Goal: Task Accomplishment & Management: Manage account settings

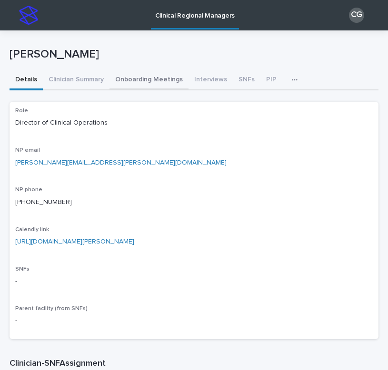
click at [150, 78] on button "Onboarding Meetings" at bounding box center [148, 80] width 79 height 20
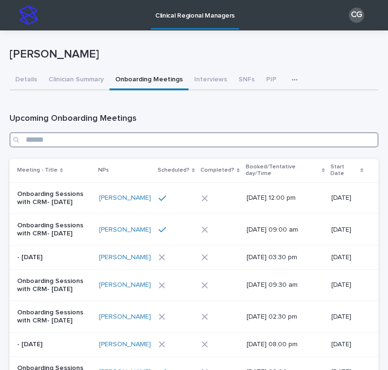
click at [128, 132] on input "Search" at bounding box center [194, 139] width 369 height 15
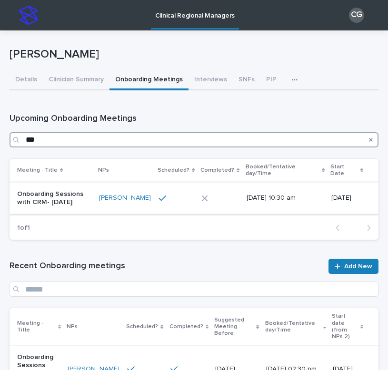
type input "***"
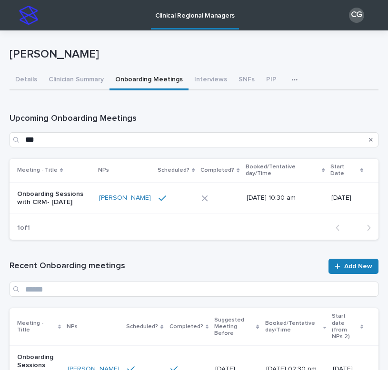
click at [81, 204] on td "Onboarding Sessions with CRM- [DATE]" at bounding box center [53, 198] width 86 height 32
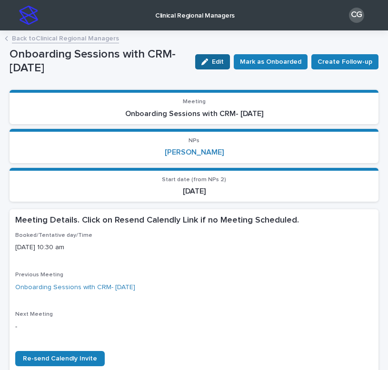
click at [218, 59] on span "Edit" at bounding box center [218, 62] width 12 height 7
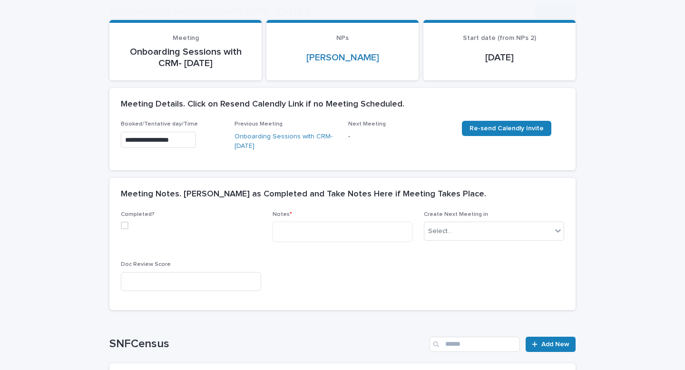
scroll to position [91, 0]
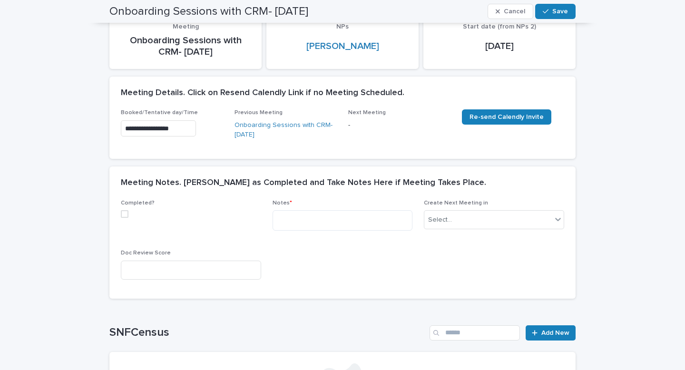
click at [123, 216] on span at bounding box center [125, 214] width 8 height 8
click at [322, 219] on textarea at bounding box center [343, 220] width 140 height 20
paste textarea "**********"
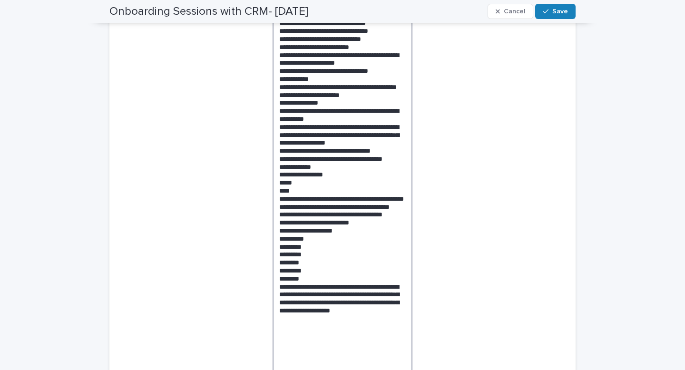
click at [327, 184] on textarea at bounding box center [343, 178] width 140 height 396
drag, startPoint x: 316, startPoint y: 189, endPoint x: 322, endPoint y: 181, distance: 9.5
click at [322, 181] on textarea at bounding box center [343, 178] width 140 height 396
drag, startPoint x: 333, startPoint y: 182, endPoint x: 274, endPoint y: 176, distance: 59.3
click at [274, 176] on textarea at bounding box center [343, 174] width 140 height 388
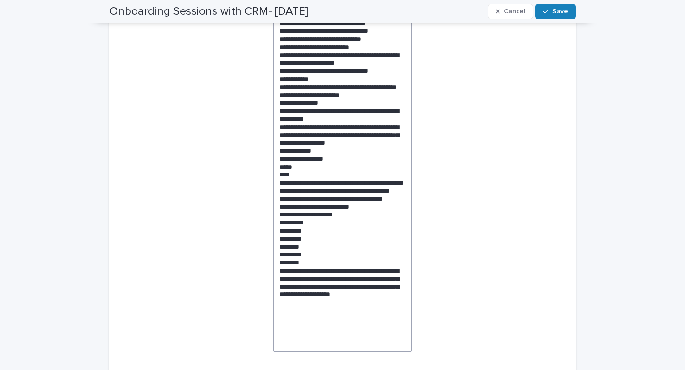
drag, startPoint x: 302, startPoint y: 198, endPoint x: 274, endPoint y: 185, distance: 31.5
click at [274, 185] on textarea at bounding box center [343, 166] width 140 height 372
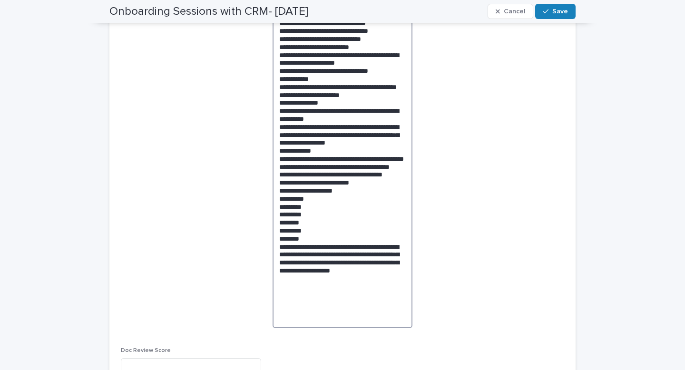
drag, startPoint x: 366, startPoint y: 206, endPoint x: 251, endPoint y: 200, distance: 115.7
click at [251, 200] on div "Completed? Notes * Create Next Meeting in Select... Doc Review Score" at bounding box center [342, 177] width 443 height 415
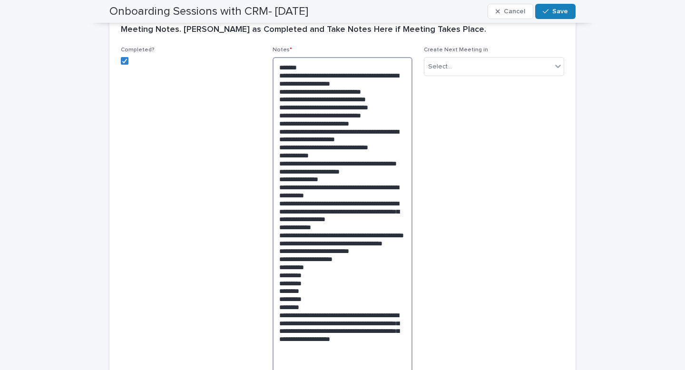
scroll to position [237, 0]
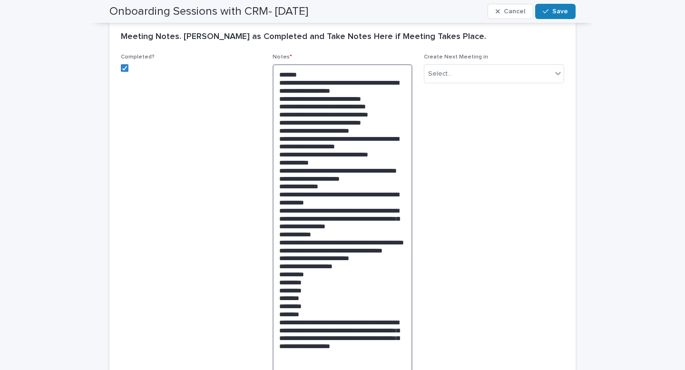
drag, startPoint x: 308, startPoint y: 187, endPoint x: 334, endPoint y: 177, distance: 27.1
click at [334, 177] on textarea at bounding box center [343, 230] width 140 height 332
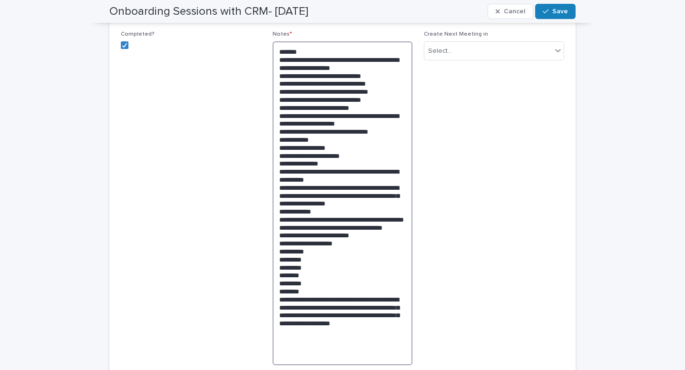
drag, startPoint x: 365, startPoint y: 134, endPoint x: 255, endPoint y: 115, distance: 112.4
click at [255, 115] on div "Completed? Notes * Create Next Meeting in Select... Doc Review Score" at bounding box center [342, 226] width 443 height 391
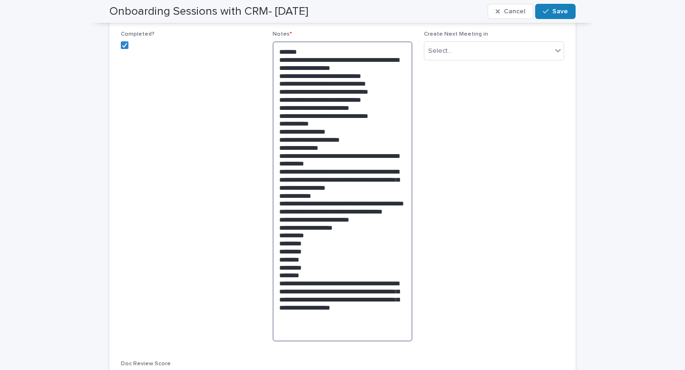
scroll to position [281, 0]
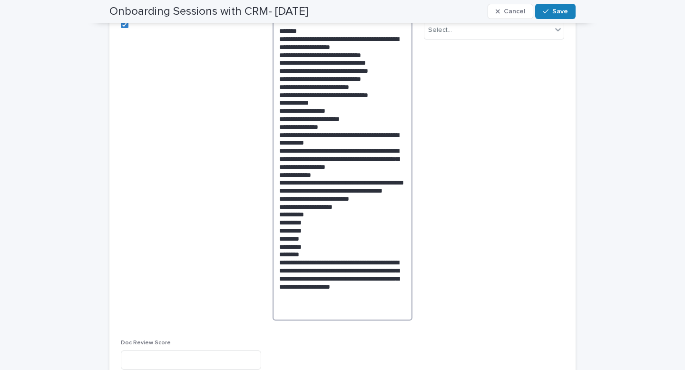
click at [361, 221] on textarea "**********" at bounding box center [343, 170] width 140 height 300
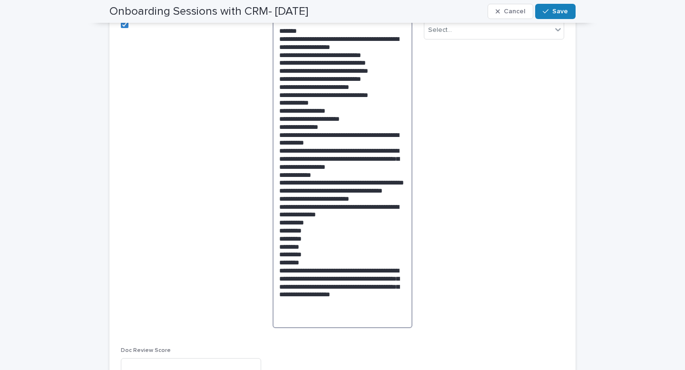
drag, startPoint x: 368, startPoint y: 229, endPoint x: 344, endPoint y: 225, distance: 23.6
click at [344, 225] on textarea "**********" at bounding box center [343, 174] width 140 height 308
click at [345, 225] on textarea "**********" at bounding box center [343, 174] width 140 height 308
type textarea "**********"
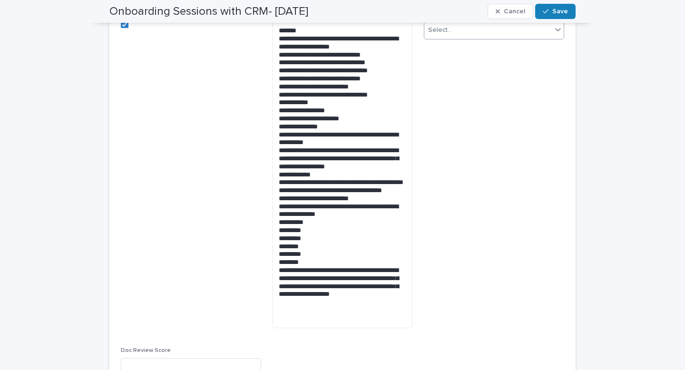
click at [387, 37] on div "Select..." at bounding box center [488, 30] width 128 height 16
click at [387, 101] on div "1 Week" at bounding box center [493, 98] width 139 height 17
click at [387, 13] on icon "button" at bounding box center [546, 11] width 6 height 7
